Goal: Check status: Check status

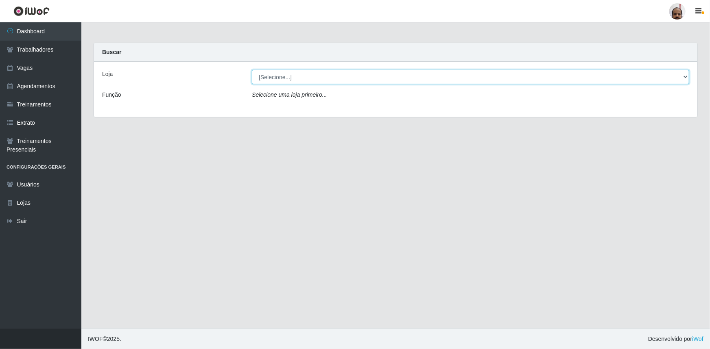
drag, startPoint x: 679, startPoint y: 79, endPoint x: 665, endPoint y: 83, distance: 14.9
click at [674, 81] on select "[Selecione...] Mar Vermelho - Loja 05" at bounding box center [470, 77] width 437 height 14
select select "252"
click at [252, 70] on select "[Selecione...] Mar Vermelho - Loja 05" at bounding box center [470, 77] width 437 height 14
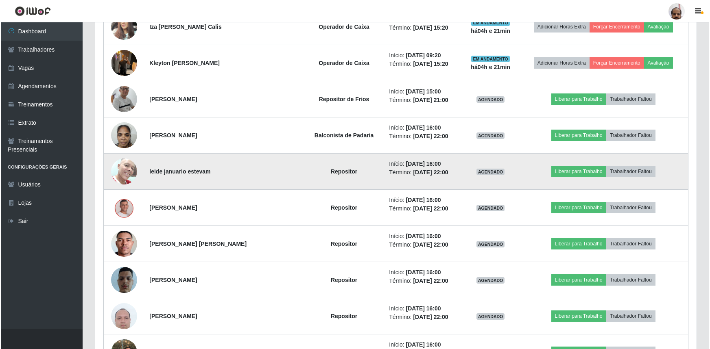
scroll to position [740, 0]
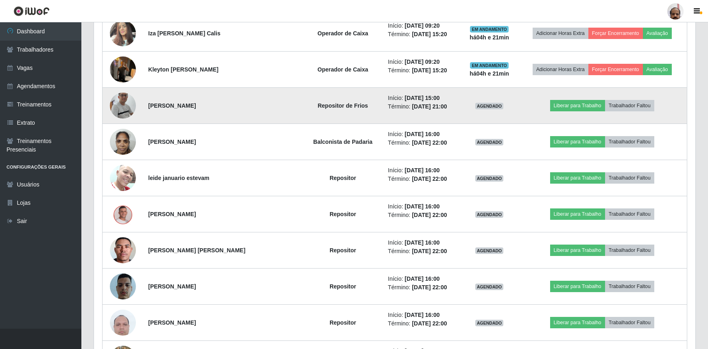
click at [128, 101] on img at bounding box center [123, 105] width 26 height 59
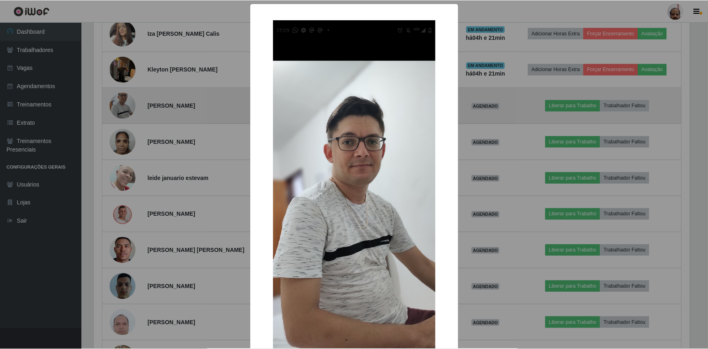
scroll to position [169, 598]
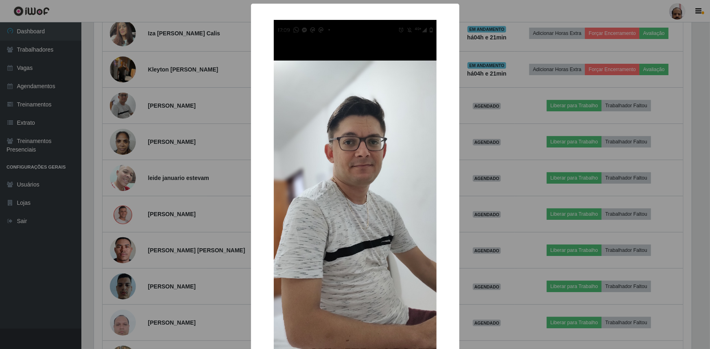
click at [506, 152] on div "× OK Cancel" at bounding box center [355, 174] width 710 height 349
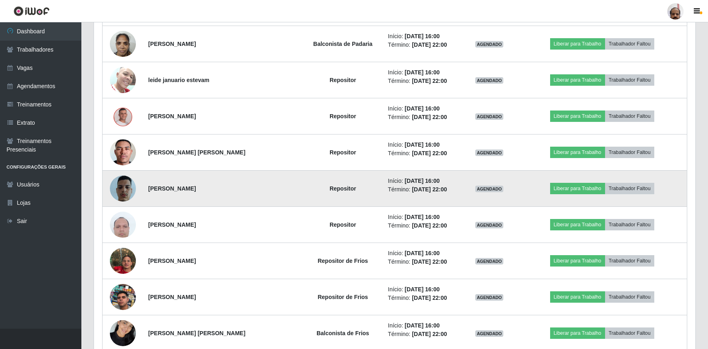
scroll to position [850, 0]
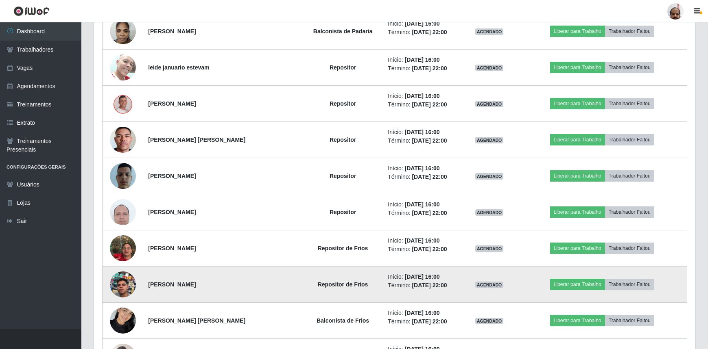
click at [124, 285] on img at bounding box center [123, 285] width 26 height 46
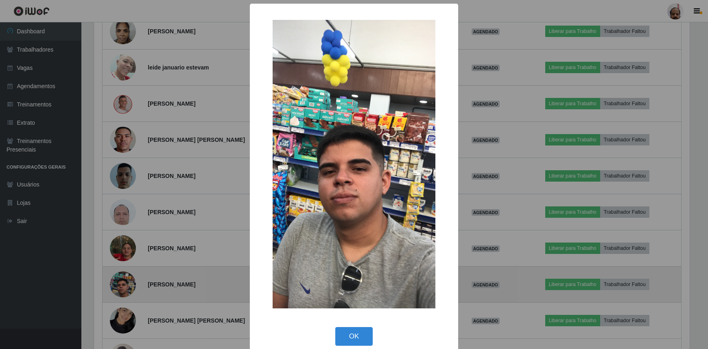
scroll to position [169, 598]
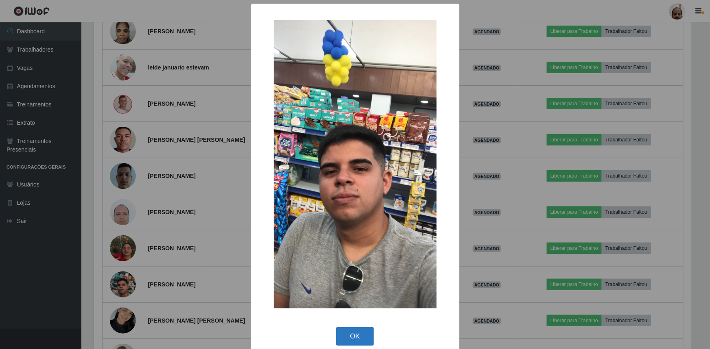
click at [365, 334] on button "OK" at bounding box center [355, 336] width 38 height 19
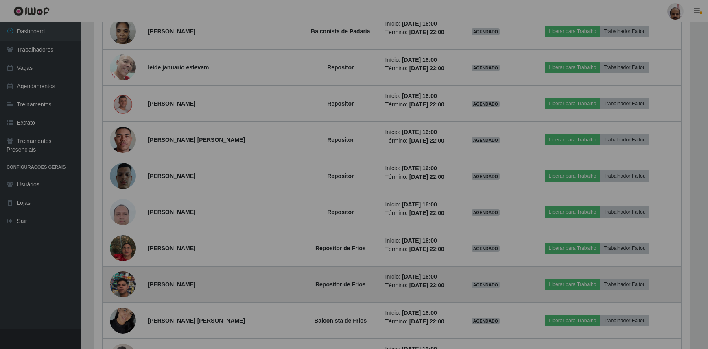
scroll to position [169, 601]
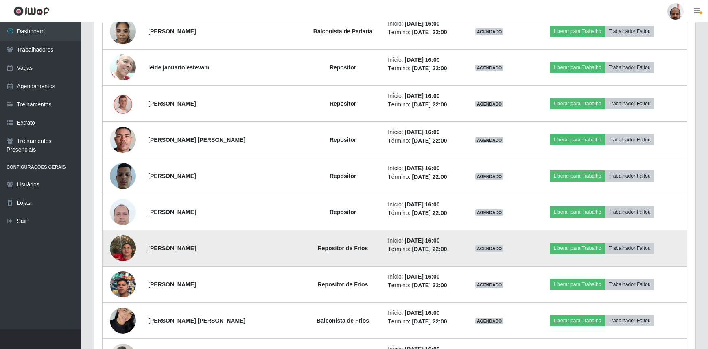
click at [127, 249] on img at bounding box center [123, 248] width 26 height 46
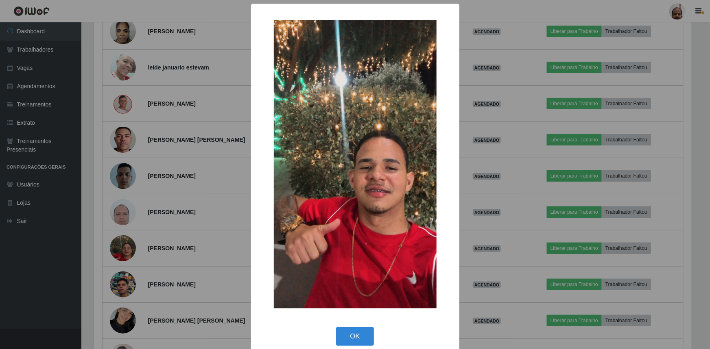
drag, startPoint x: 476, startPoint y: 230, endPoint x: 263, endPoint y: 301, distance: 224.6
click at [475, 233] on div "× OK Cancel" at bounding box center [355, 174] width 710 height 349
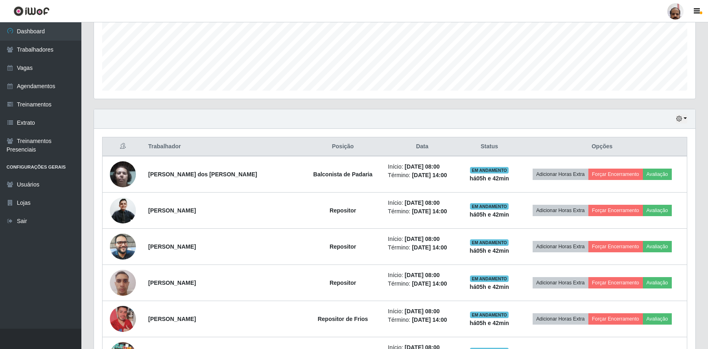
scroll to position [126, 0]
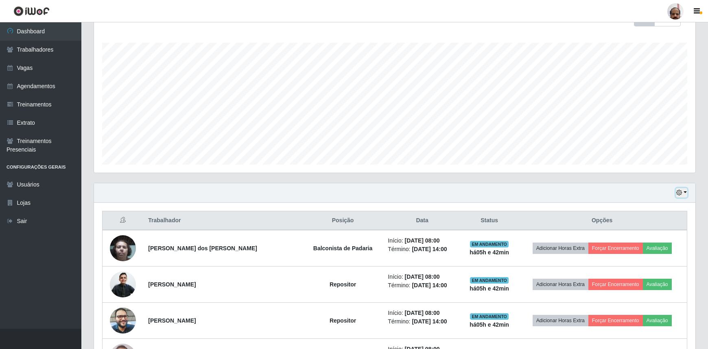
click at [679, 193] on icon "button" at bounding box center [679, 193] width 6 height 6
click at [646, 227] on button "1 dia" at bounding box center [654, 224] width 64 height 17
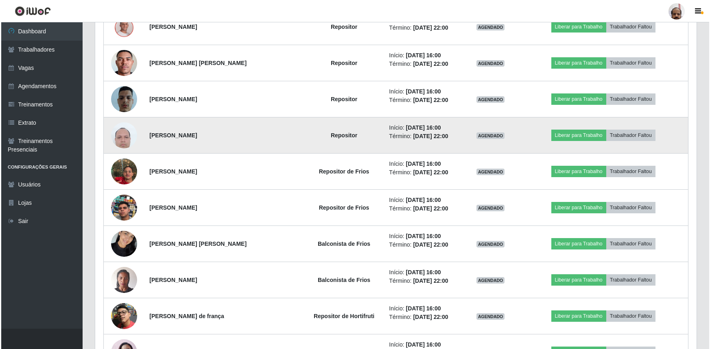
scroll to position [940, 0]
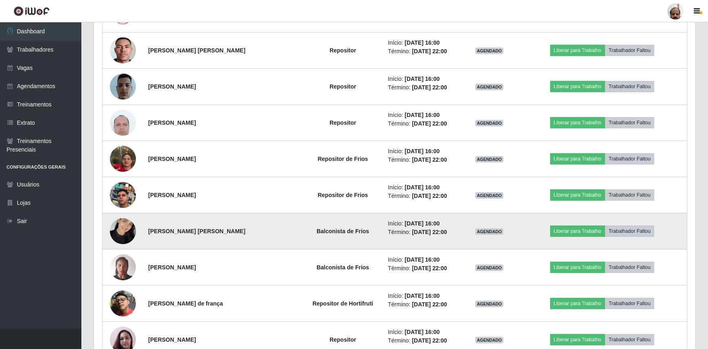
click at [118, 229] on img at bounding box center [123, 231] width 26 height 35
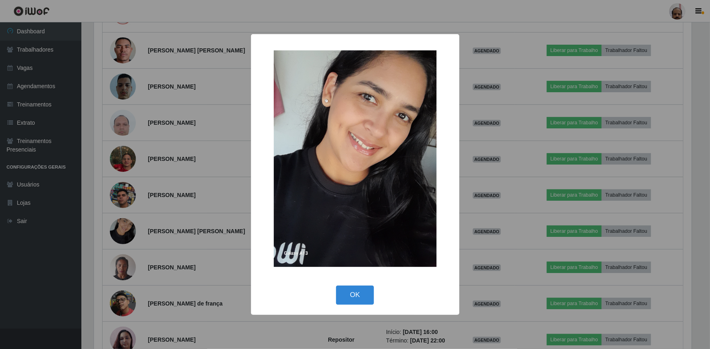
click at [493, 163] on div "× OK Cancel" at bounding box center [355, 174] width 710 height 349
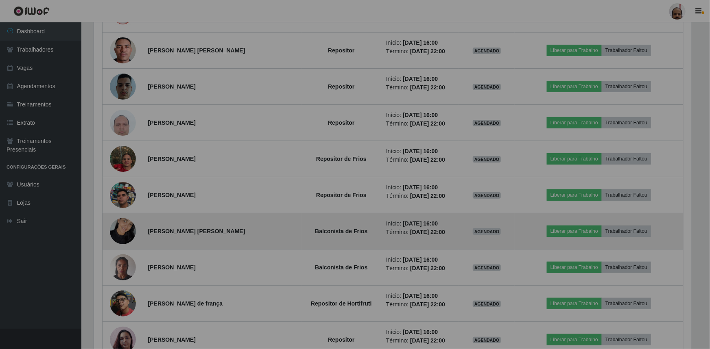
scroll to position [169, 601]
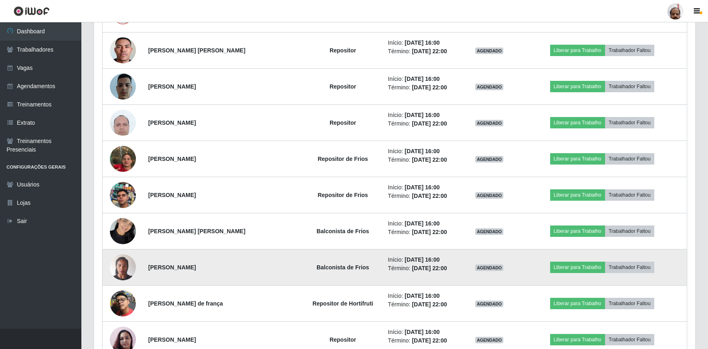
click at [125, 264] on img at bounding box center [123, 267] width 26 height 35
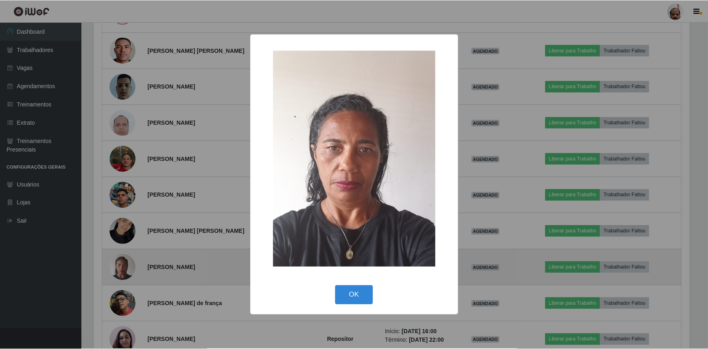
scroll to position [169, 598]
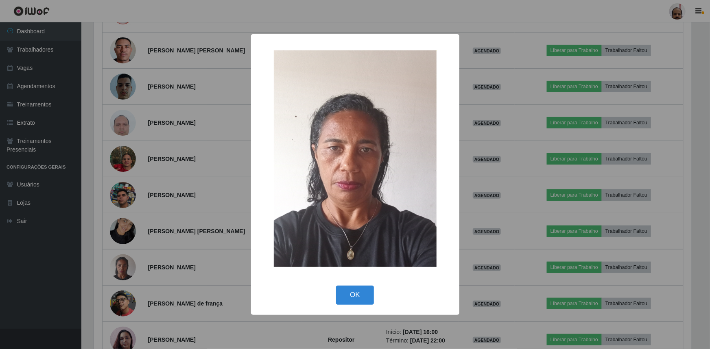
click at [527, 142] on div "× OK Cancel" at bounding box center [355, 174] width 710 height 349
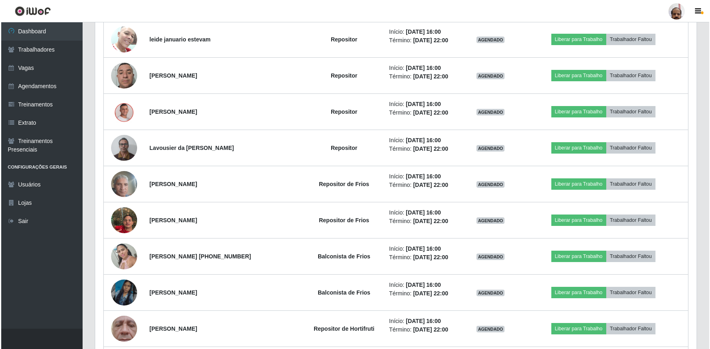
scroll to position [2087, 0]
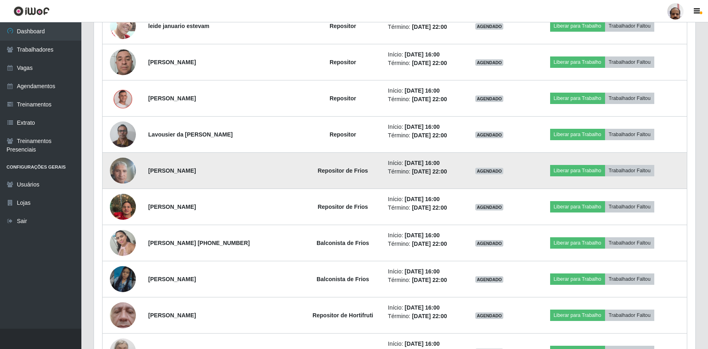
click at [127, 170] on img at bounding box center [123, 170] width 26 height 35
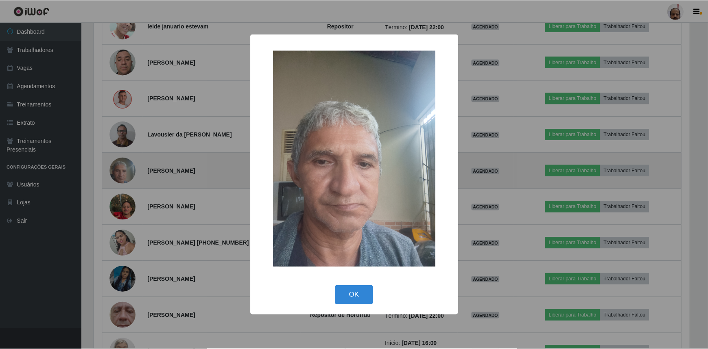
scroll to position [169, 598]
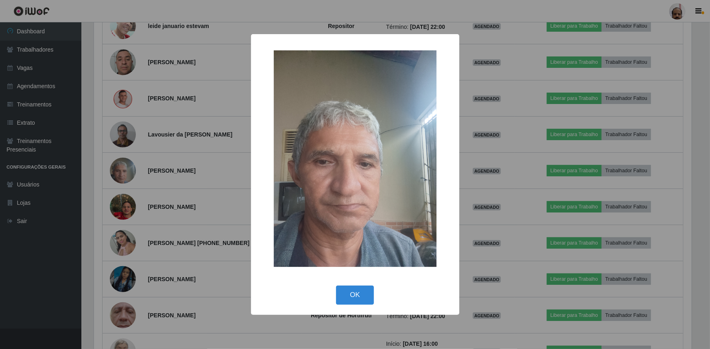
click at [529, 169] on div "× OK Cancel" at bounding box center [355, 174] width 710 height 349
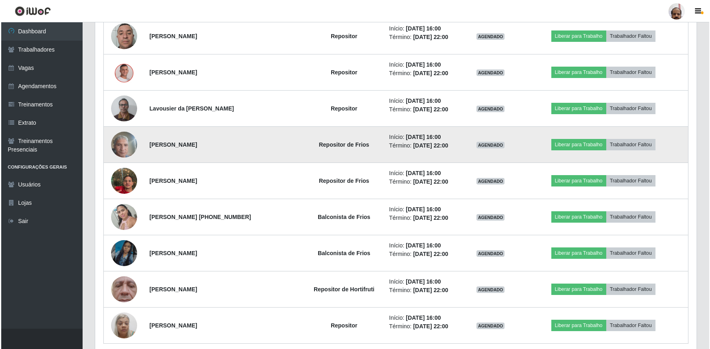
scroll to position [2142, 0]
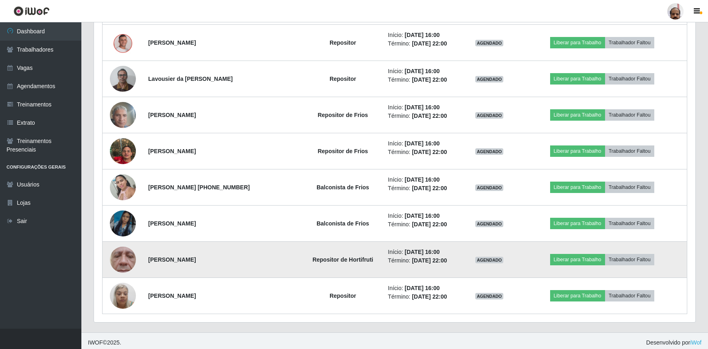
click at [126, 258] on img at bounding box center [123, 260] width 26 height 58
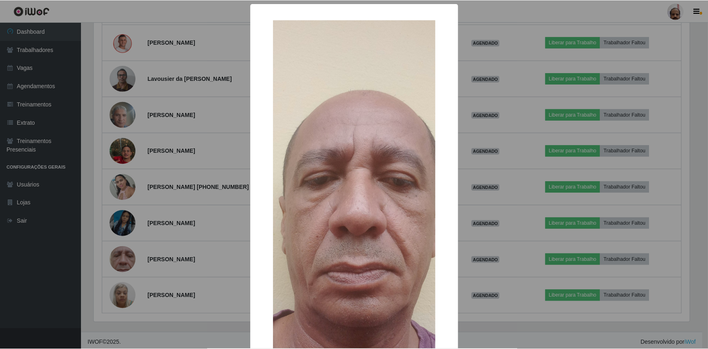
scroll to position [169, 598]
click at [525, 139] on div "× OK Cancel" at bounding box center [355, 174] width 710 height 349
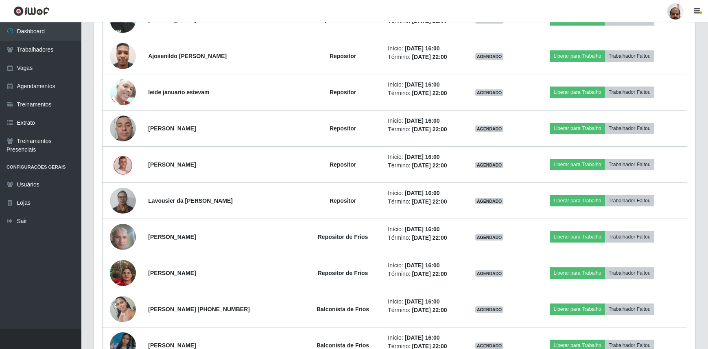
scroll to position [1994, 0]
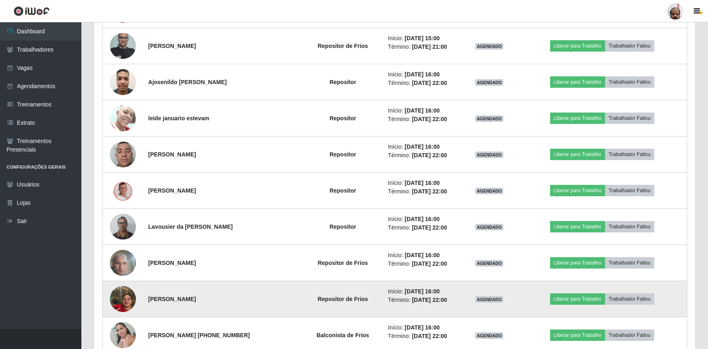
click at [120, 300] on img at bounding box center [123, 299] width 26 height 46
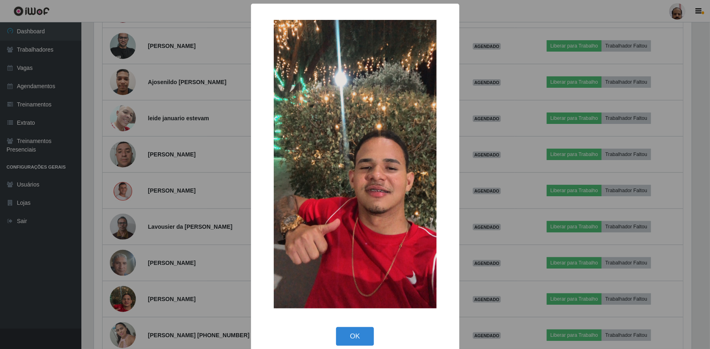
drag, startPoint x: 167, startPoint y: 258, endPoint x: 117, endPoint y: 269, distance: 51.4
click at [168, 258] on div "× OK Cancel" at bounding box center [355, 174] width 710 height 349
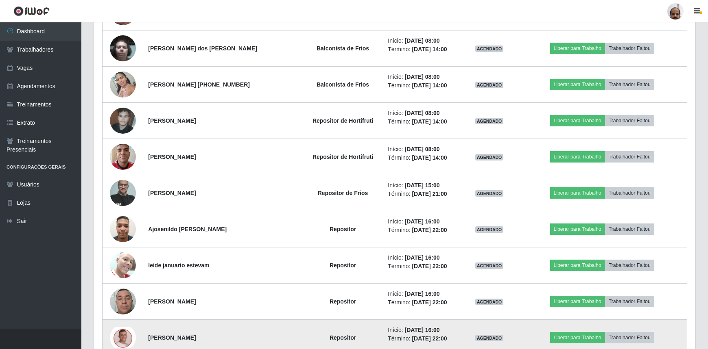
scroll to position [1847, 0]
